Goal: Task Accomplishment & Management: Manage account settings

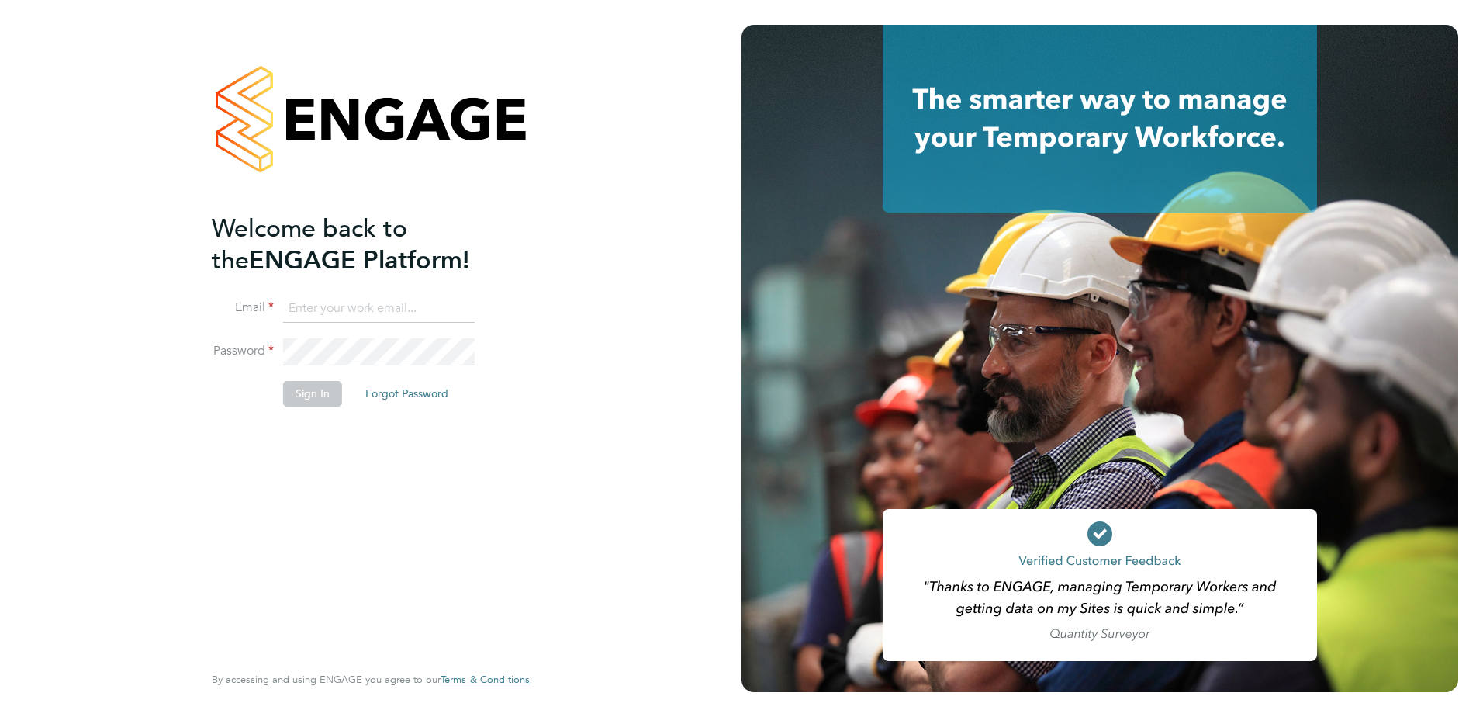
type input "[PERSON_NAME][EMAIL_ADDRESS][PERSON_NAME][DOMAIN_NAME]"
click at [309, 414] on li "Sign In Forgot Password" at bounding box center [363, 401] width 302 height 40
click at [307, 397] on button "Sign In" at bounding box center [312, 393] width 59 height 25
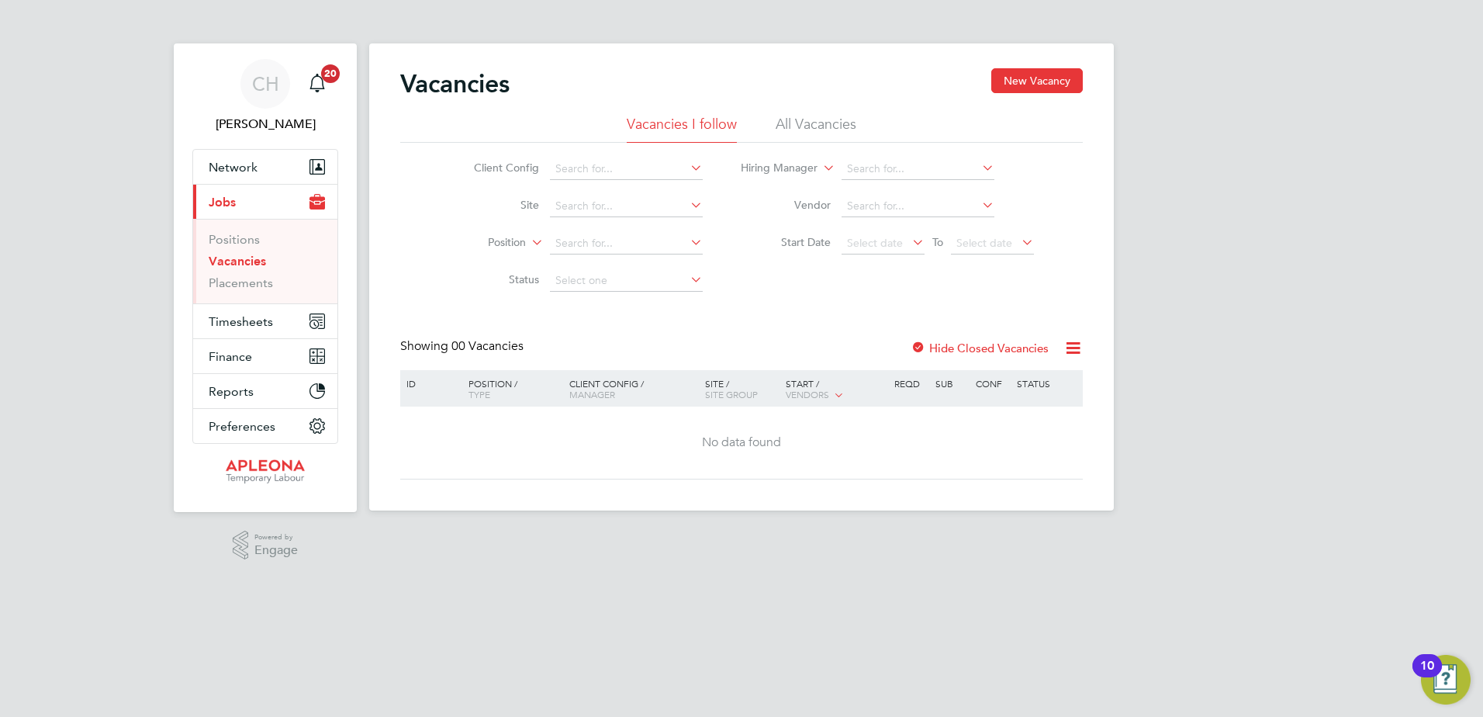
click at [687, 170] on icon at bounding box center [687, 168] width 0 height 22
click at [261, 316] on span "Timesheets" at bounding box center [241, 321] width 64 height 15
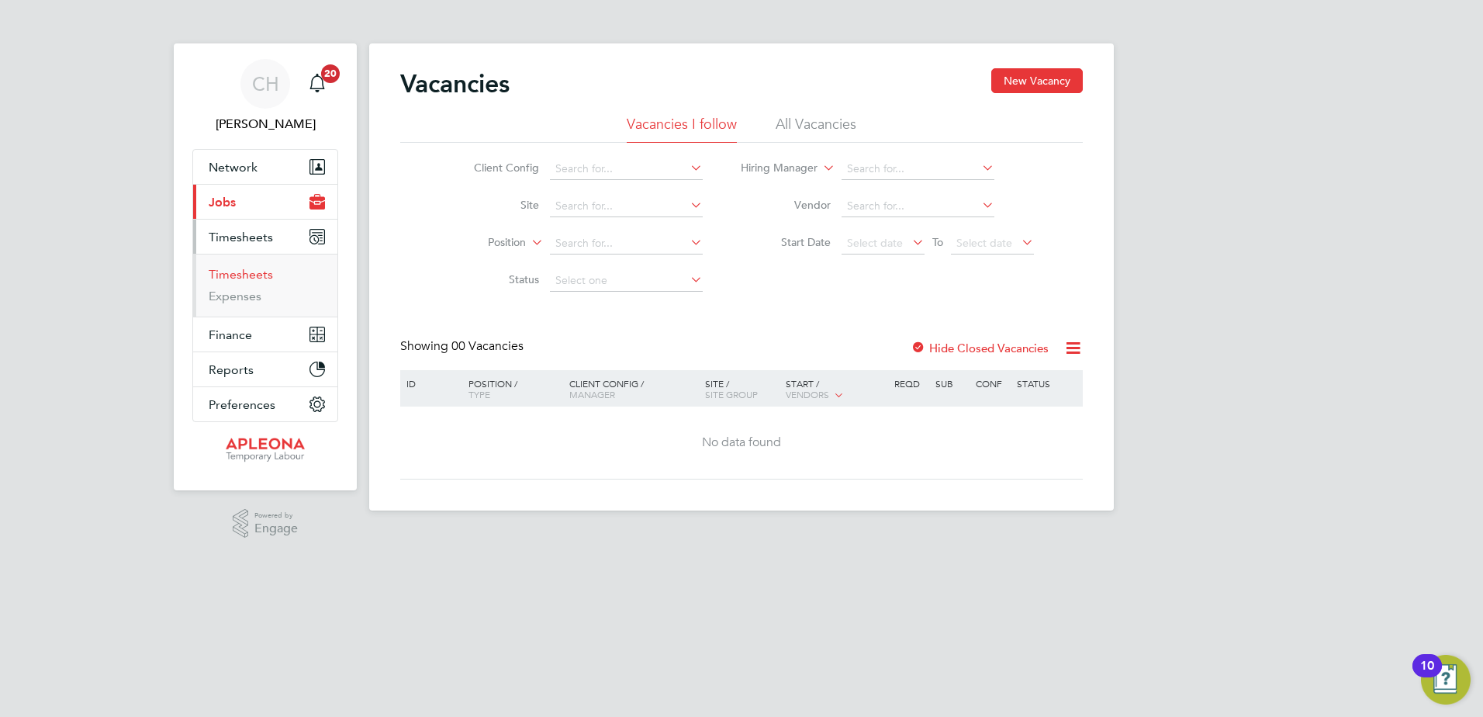
drag, startPoint x: 237, startPoint y: 272, endPoint x: 230, endPoint y: 228, distance: 44.7
click at [237, 271] on link "Timesheets" at bounding box center [241, 274] width 64 height 15
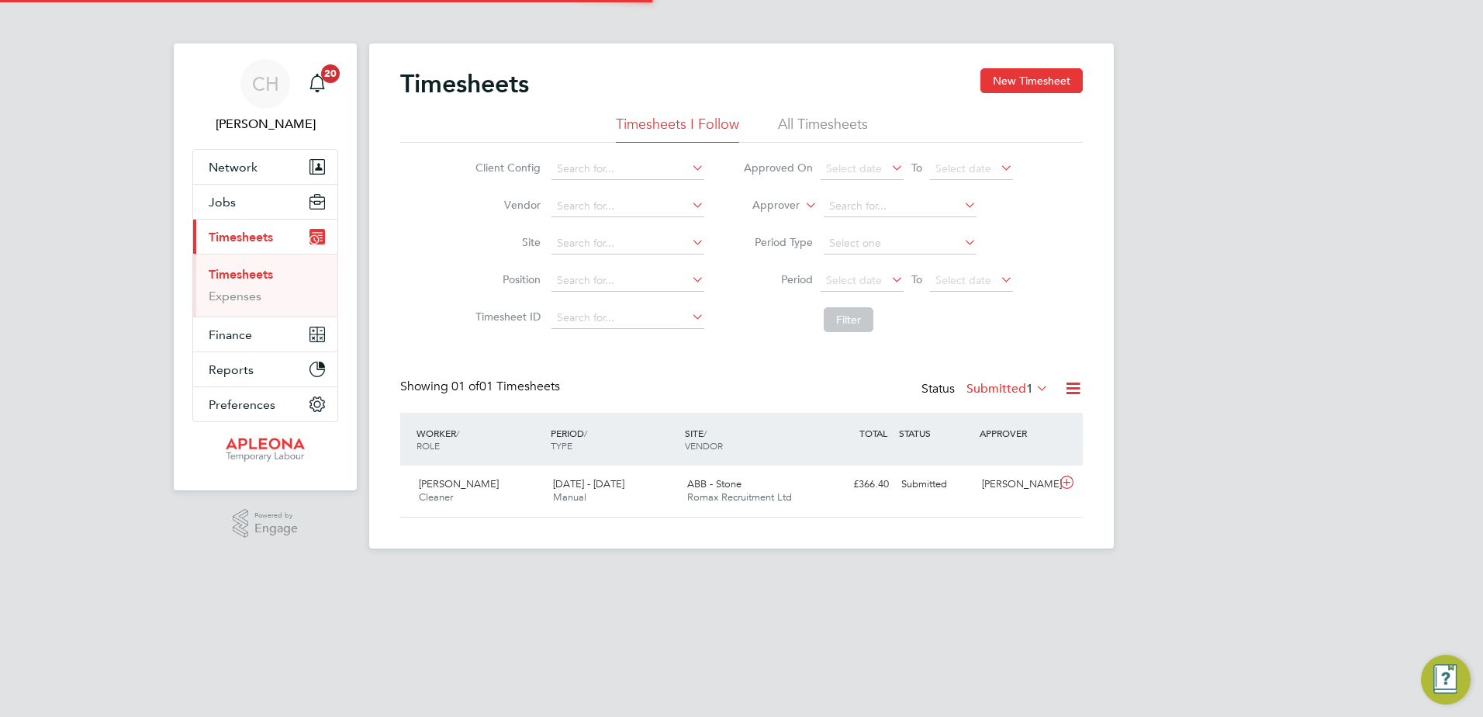
scroll to position [40, 135]
click at [441, 480] on span "[PERSON_NAME]" at bounding box center [459, 483] width 80 height 13
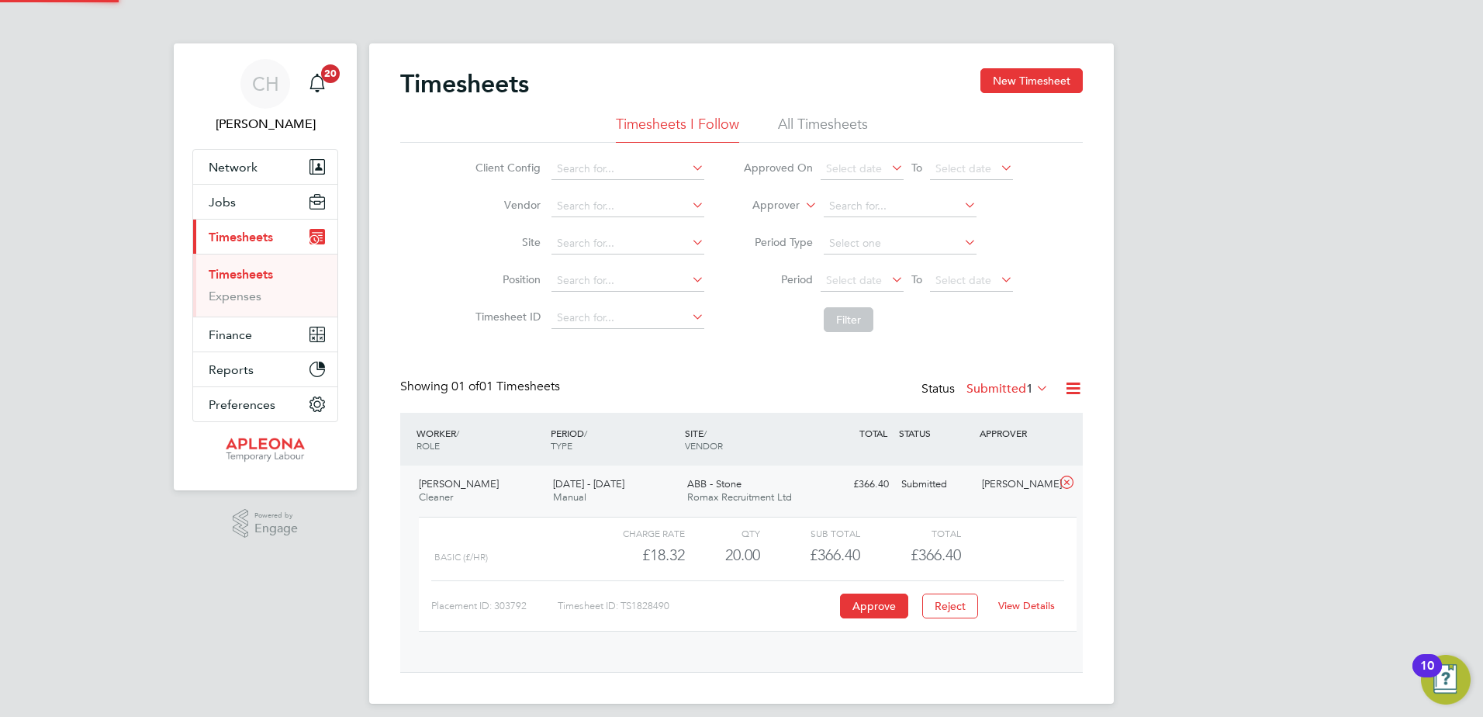
scroll to position [26, 151]
click at [865, 599] on button "Approve" at bounding box center [874, 605] width 68 height 25
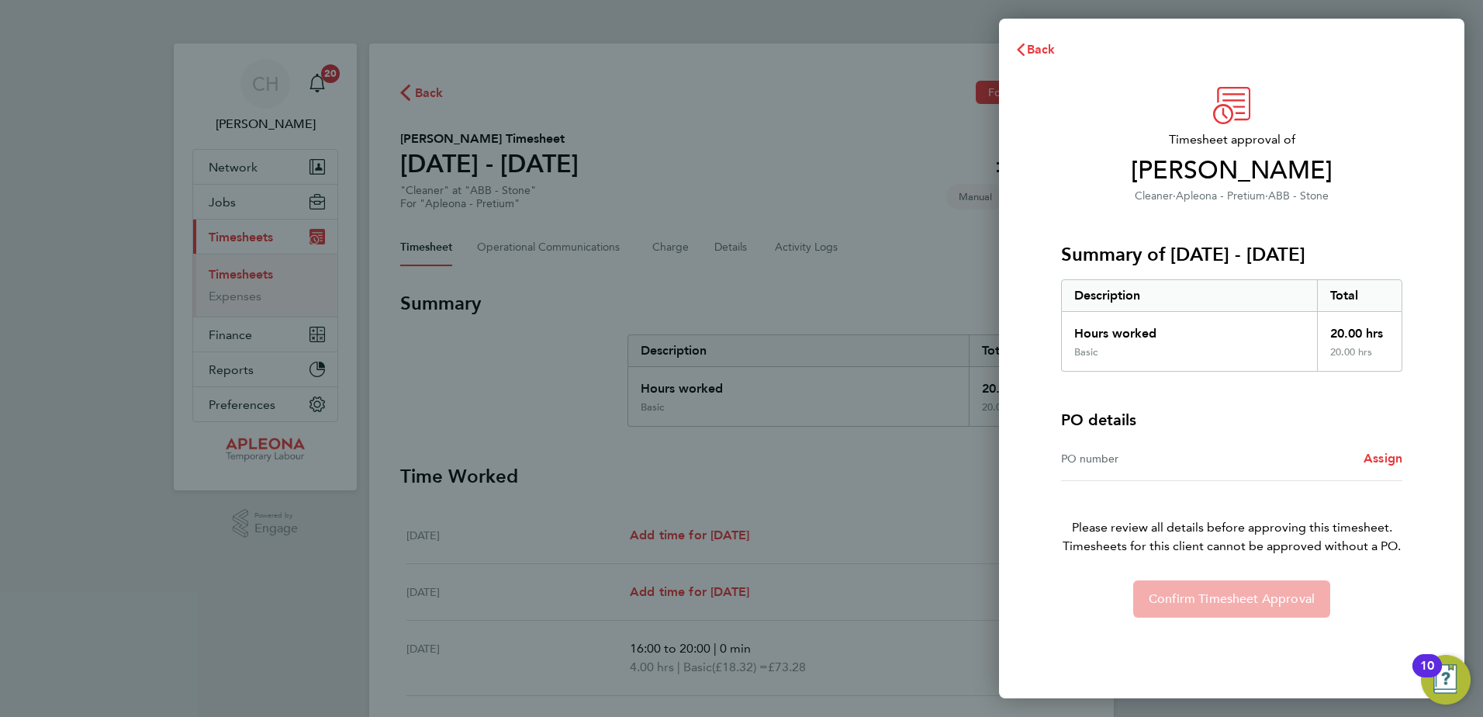
click at [1098, 458] on div "PO number" at bounding box center [1146, 458] width 171 height 19
click at [1373, 452] on span "Assign" at bounding box center [1382, 458] width 39 height 15
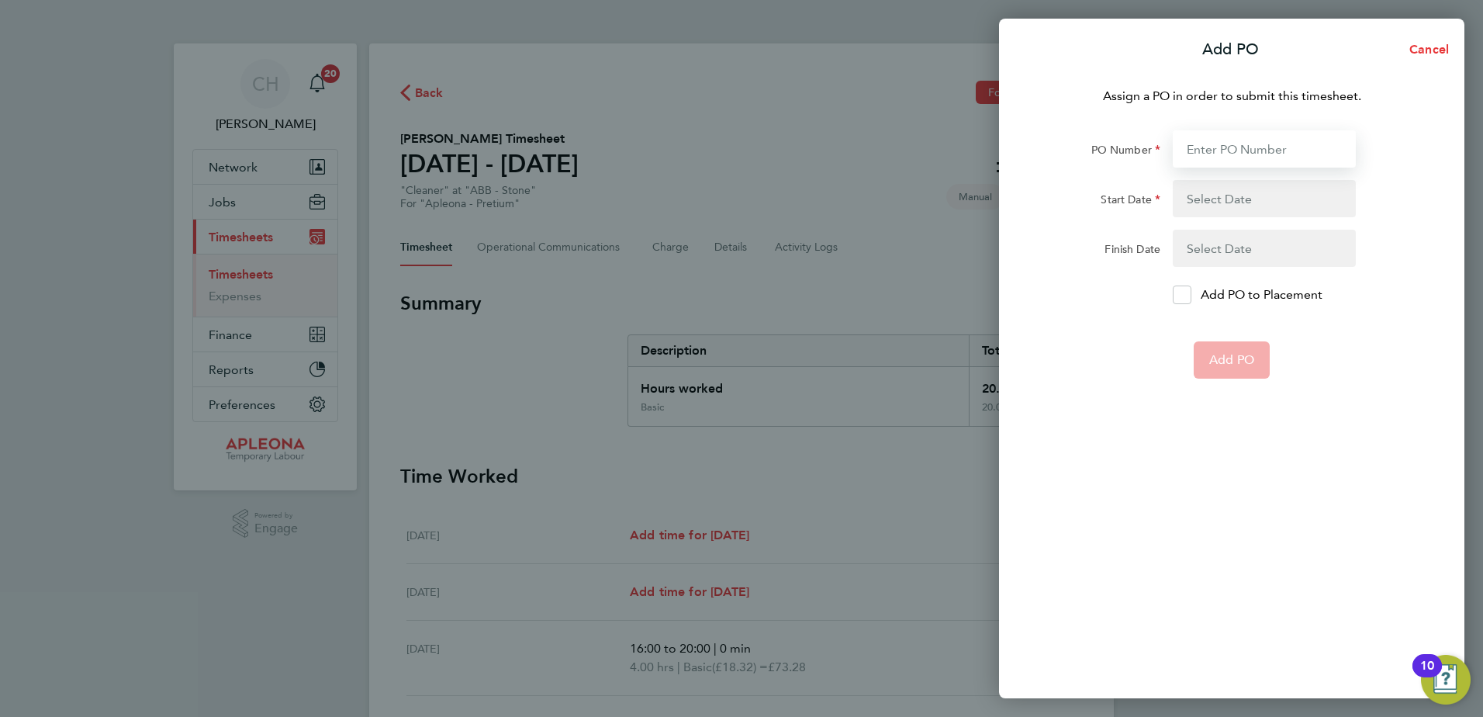
click at [1259, 151] on input "PO Number" at bounding box center [1263, 148] width 183 height 37
click at [832, 157] on div "Add PO Cancel Assign a PO in order to submit this timesheet. PO Number Start Da…" at bounding box center [741, 358] width 1483 height 717
click at [1210, 146] on input "PO Number" at bounding box center [1263, 148] width 183 height 37
click at [1411, 50] on span "Cancel" at bounding box center [1426, 49] width 44 height 15
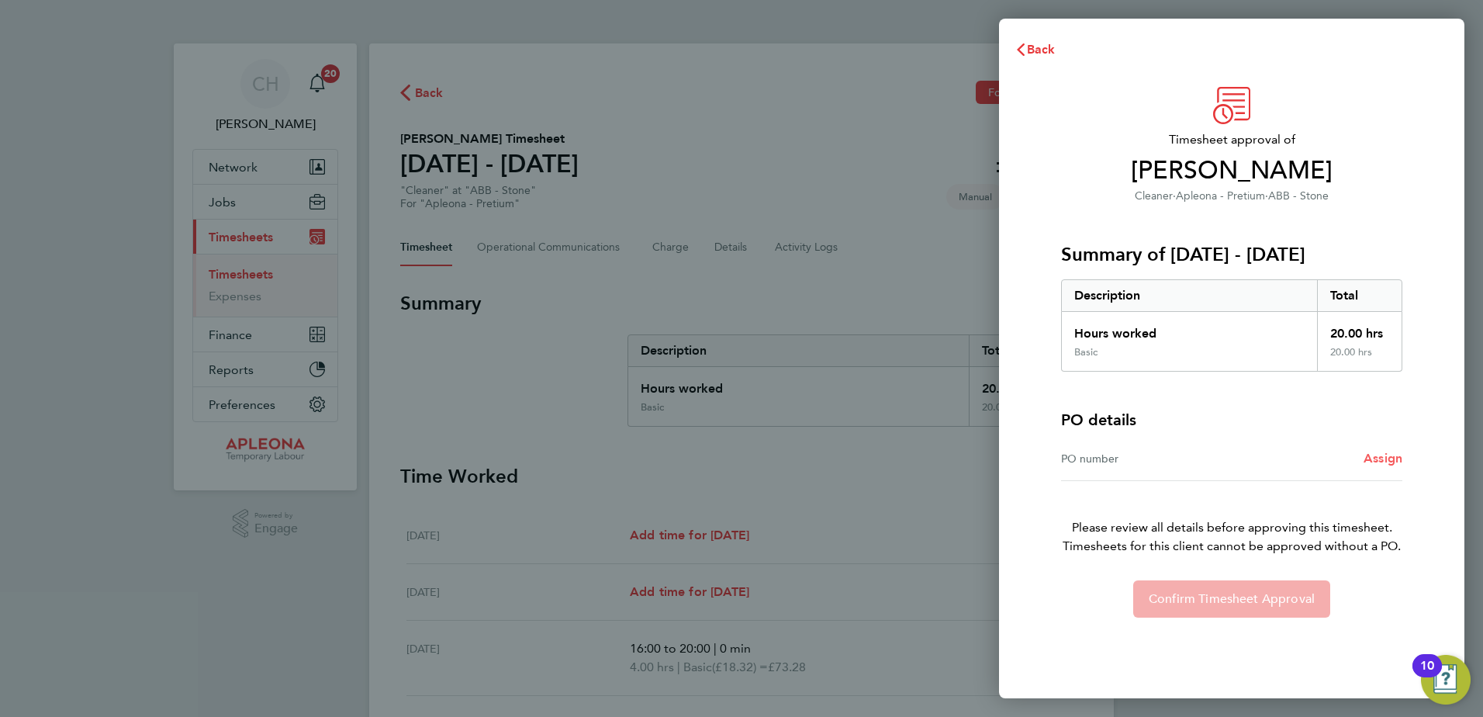
click at [1376, 457] on span "Assign" at bounding box center [1382, 458] width 39 height 15
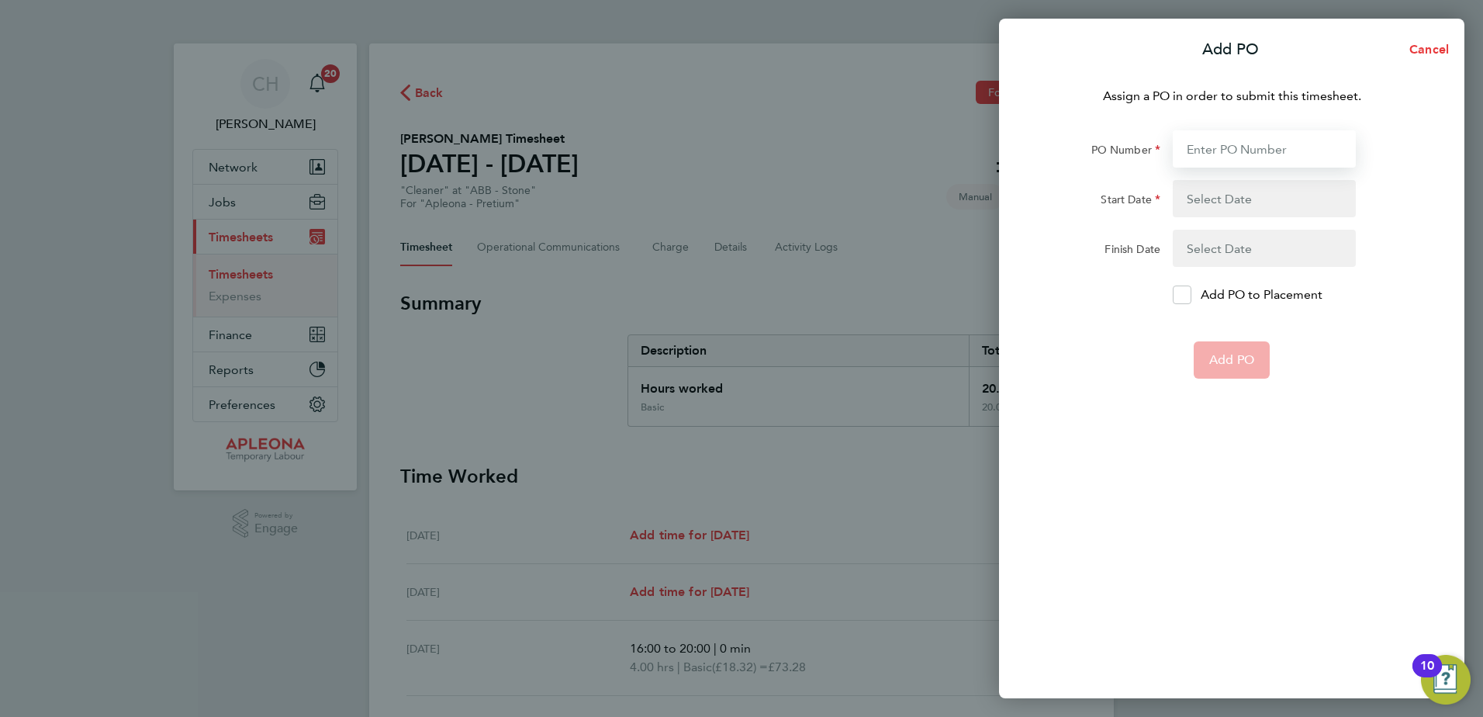
click at [1203, 155] on input "PO Number" at bounding box center [1263, 148] width 183 height 37
type input "2526538"
click at [1214, 202] on button "button" at bounding box center [1263, 198] width 183 height 37
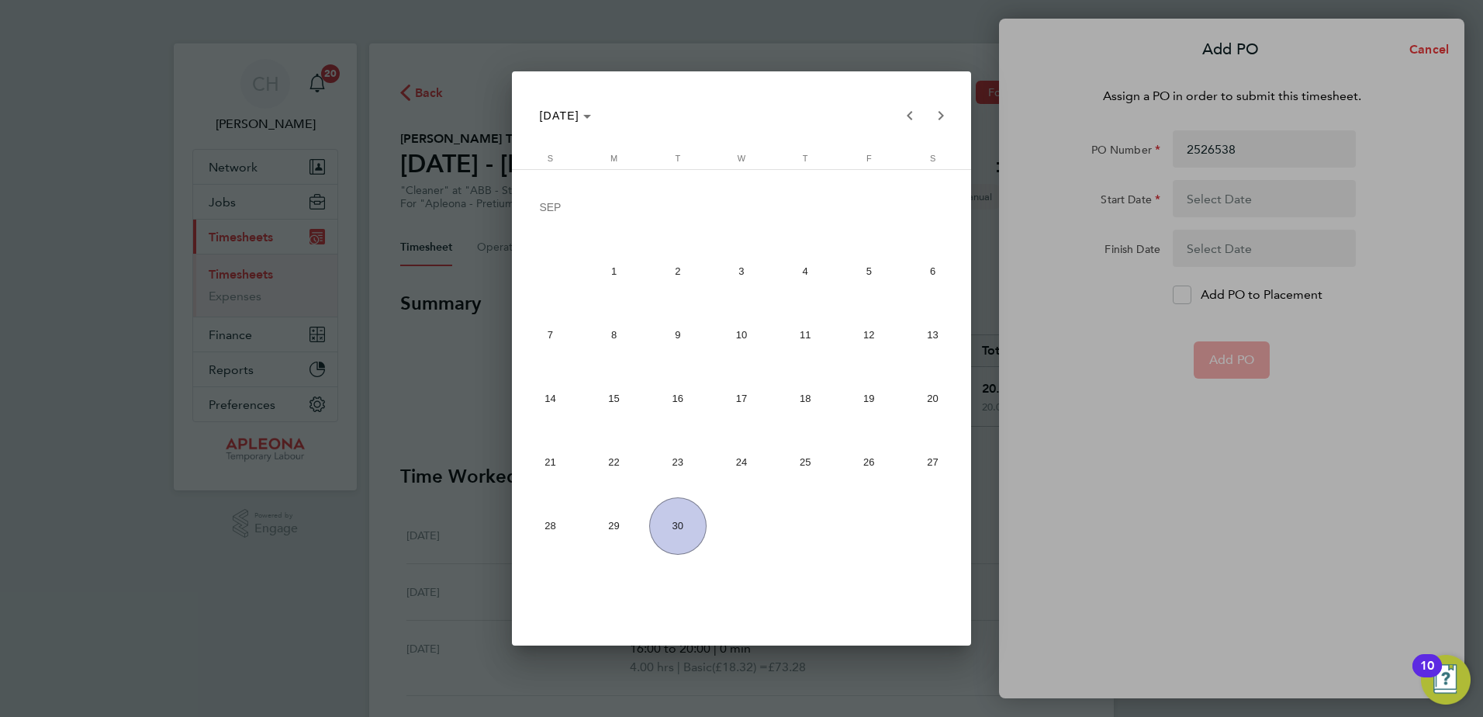
click at [613, 399] on span "15" at bounding box center [613, 398] width 57 height 57
type input "15 Sep 25"
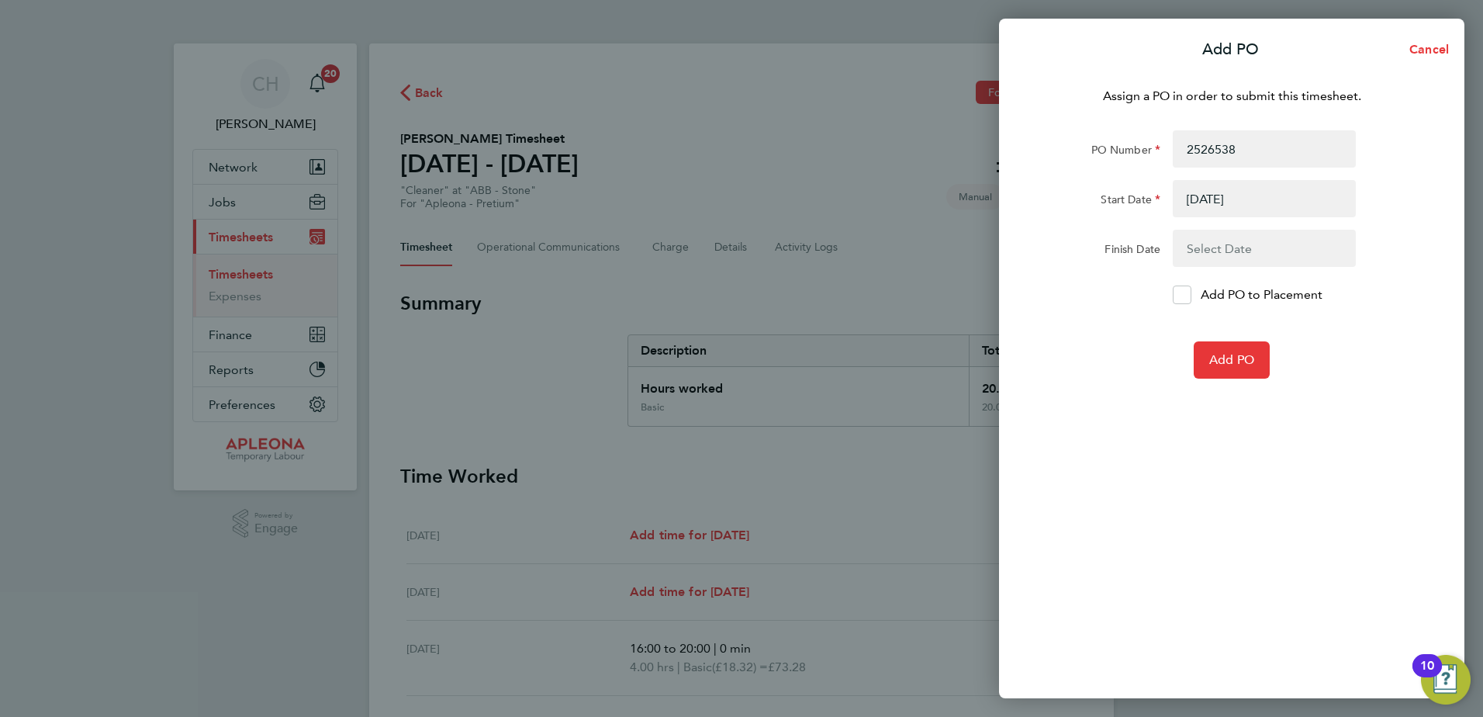
click at [1227, 255] on button "button" at bounding box center [1263, 248] width 183 height 37
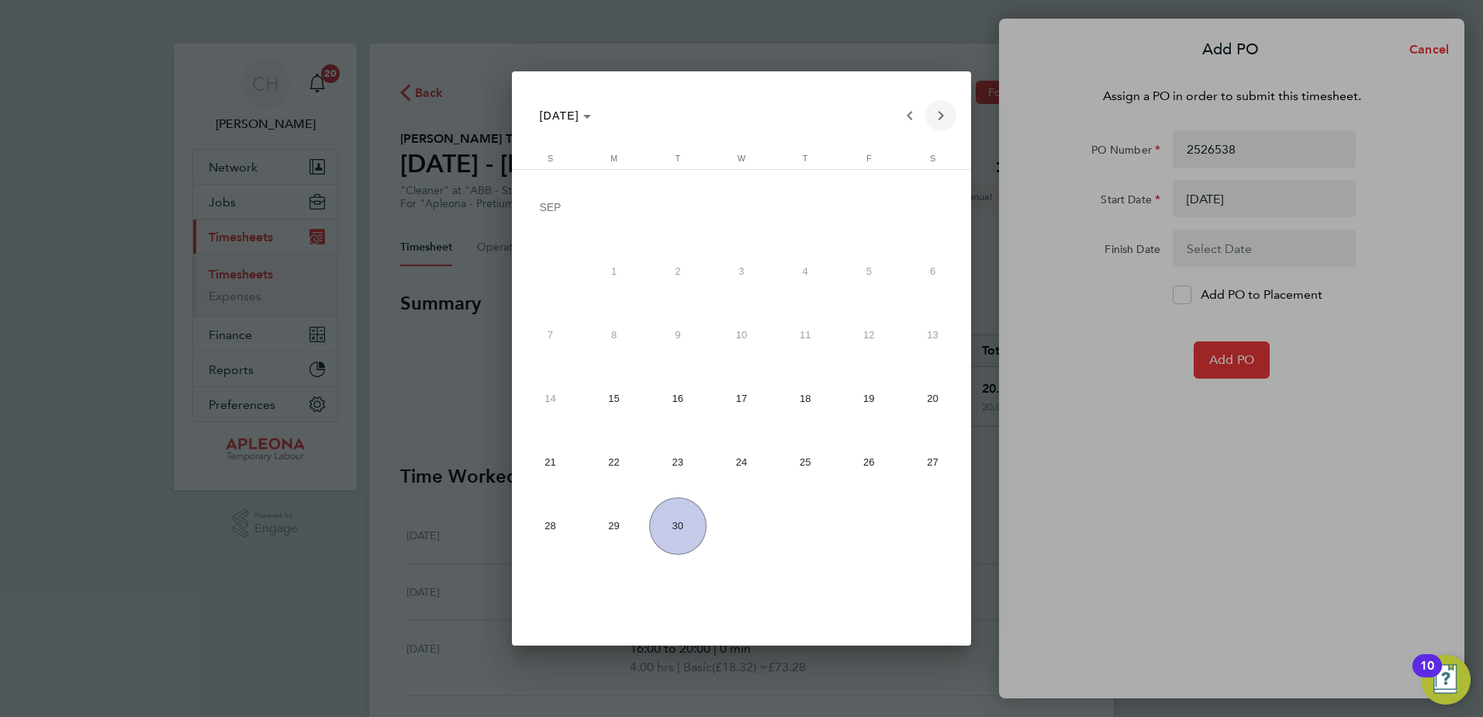
click at [938, 109] on span "Next month" at bounding box center [940, 115] width 31 height 31
click at [861, 337] on span "17" at bounding box center [868, 337] width 57 height 57
type input "17 Oct 25"
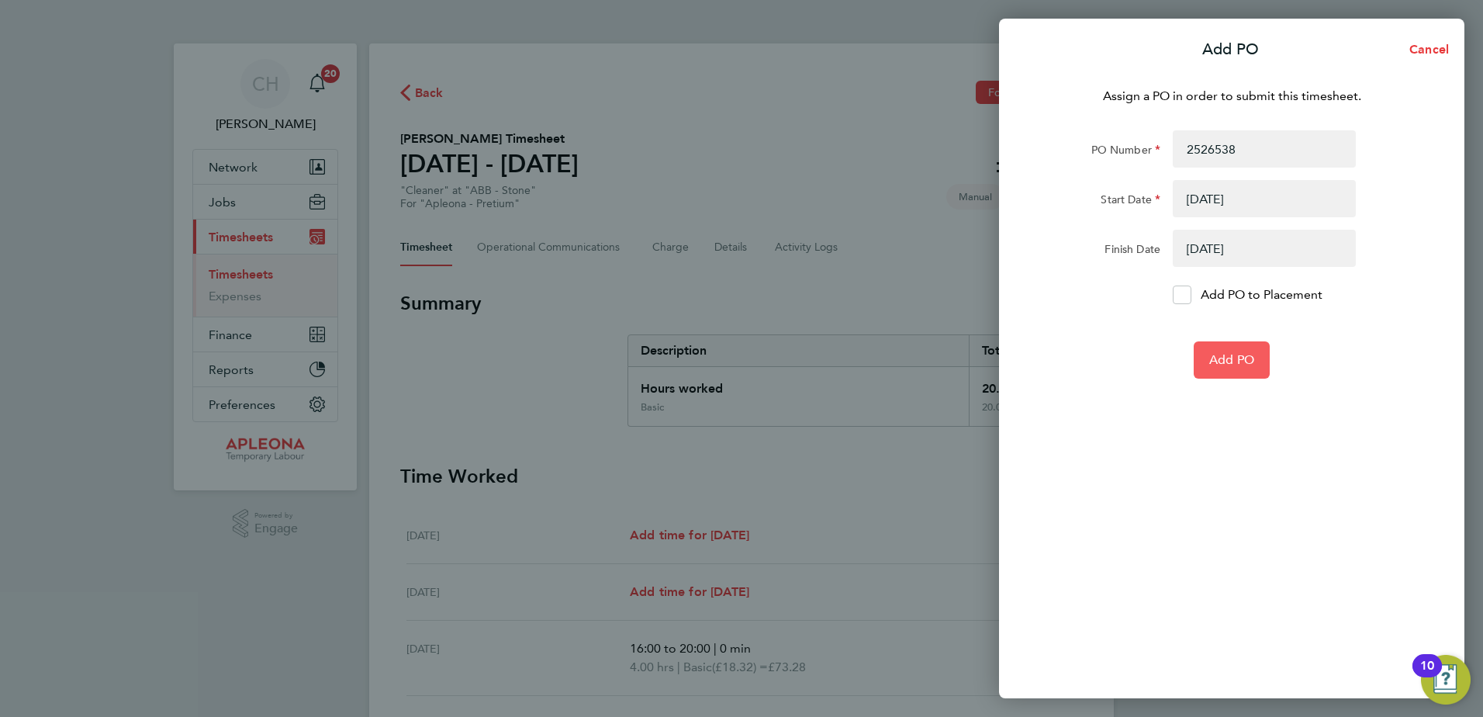
click at [1227, 355] on span "Add PO" at bounding box center [1231, 360] width 45 height 16
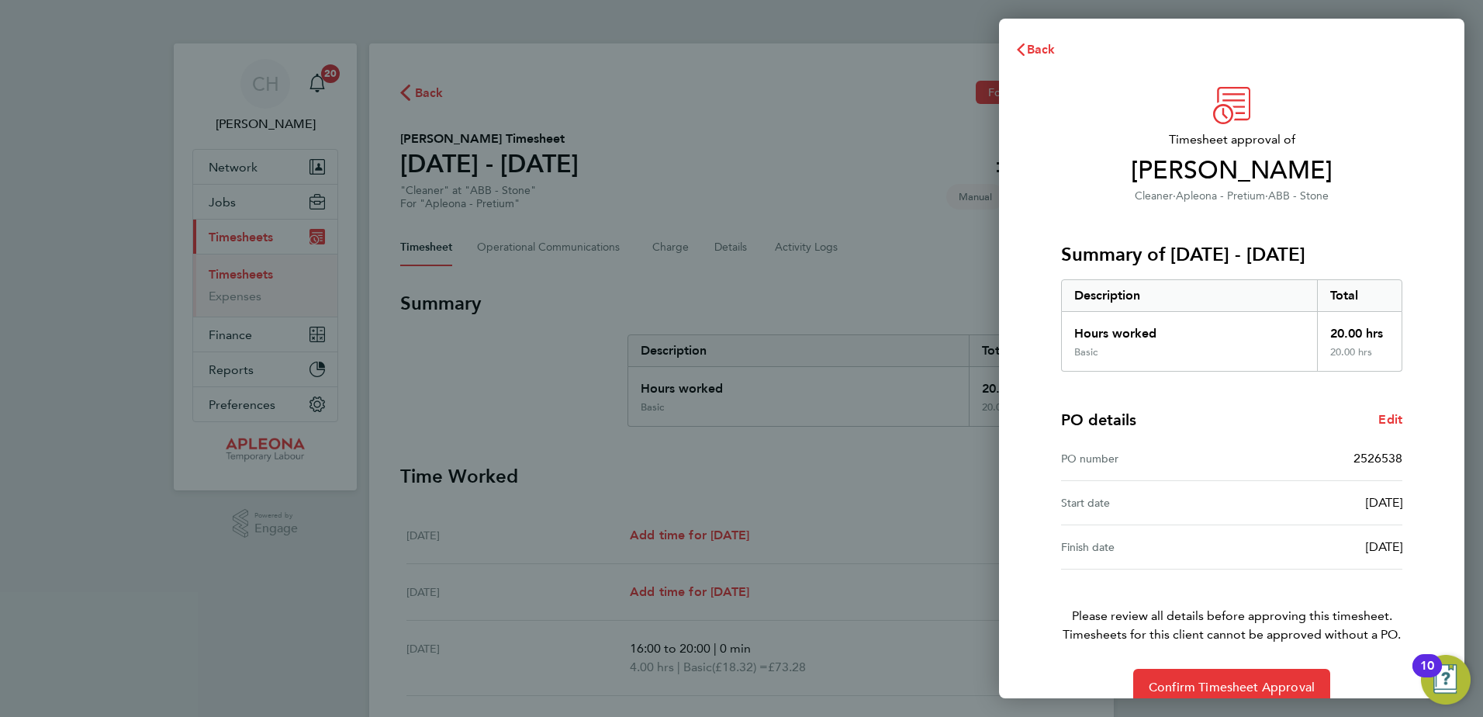
scroll to position [26, 0]
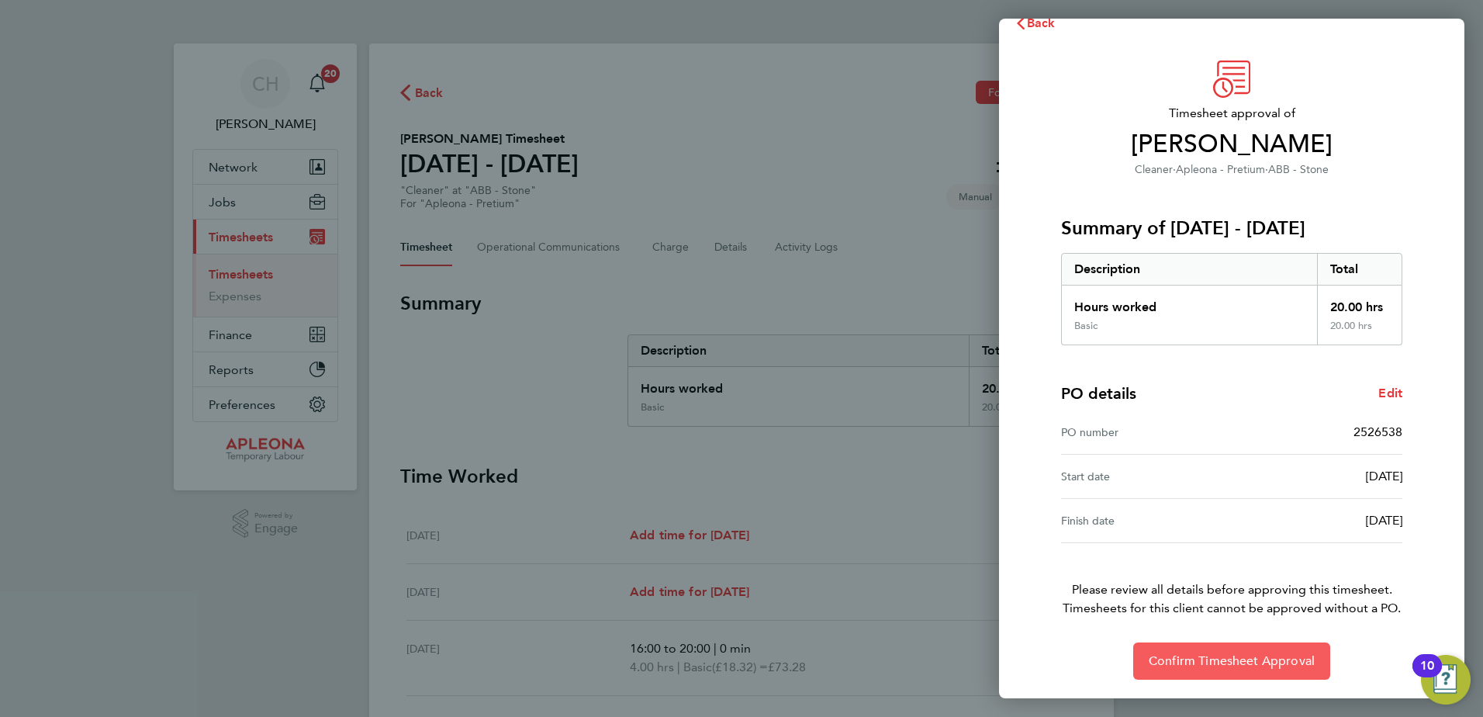
click at [1238, 654] on span "Confirm Timesheet Approval" at bounding box center [1231, 661] width 166 height 16
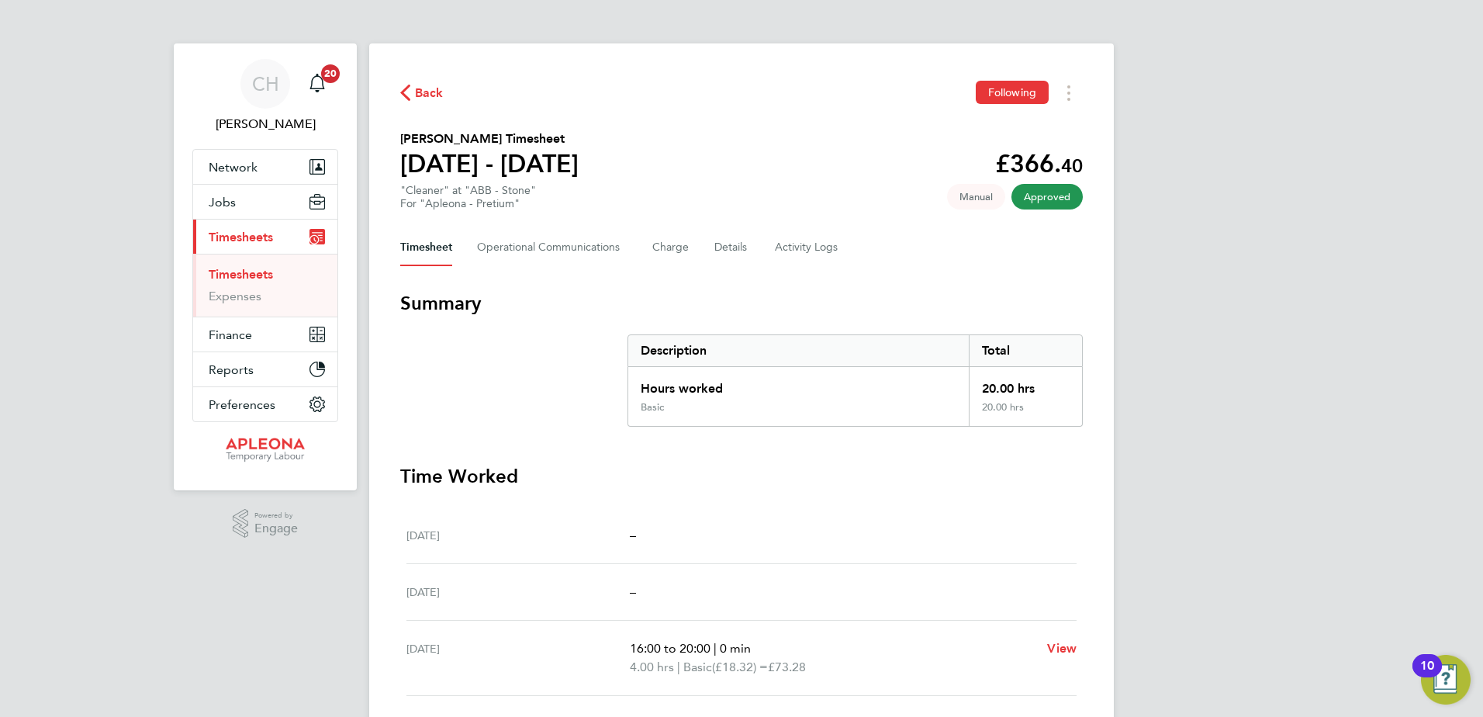
click at [1048, 197] on span "Approved" at bounding box center [1046, 197] width 71 height 26
